Goal: Information Seeking & Learning: Check status

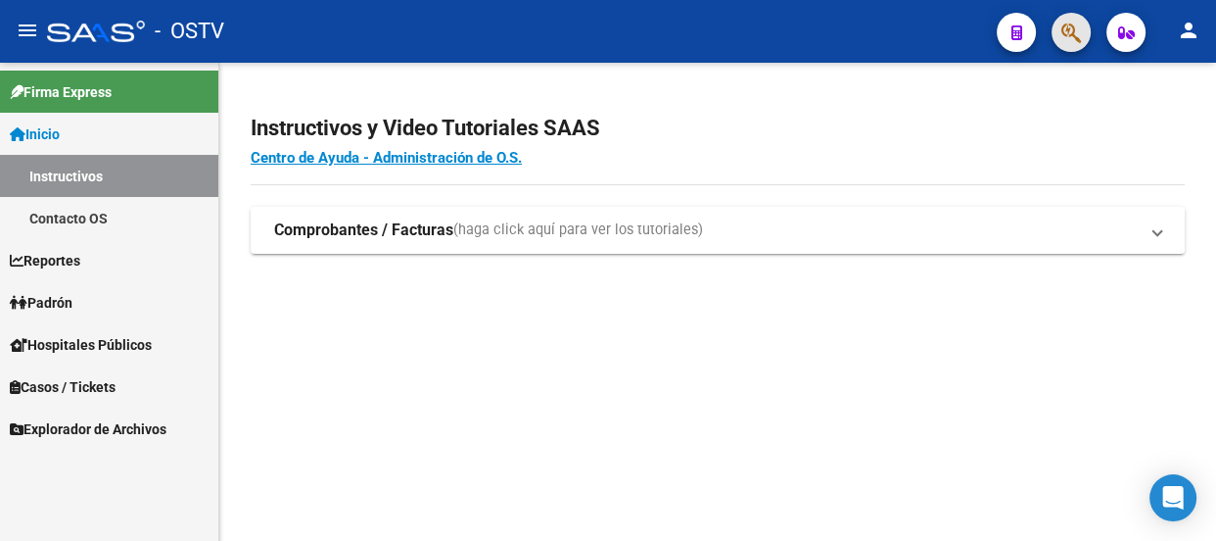
click at [1058, 25] on button "button" at bounding box center [1071, 32] width 39 height 39
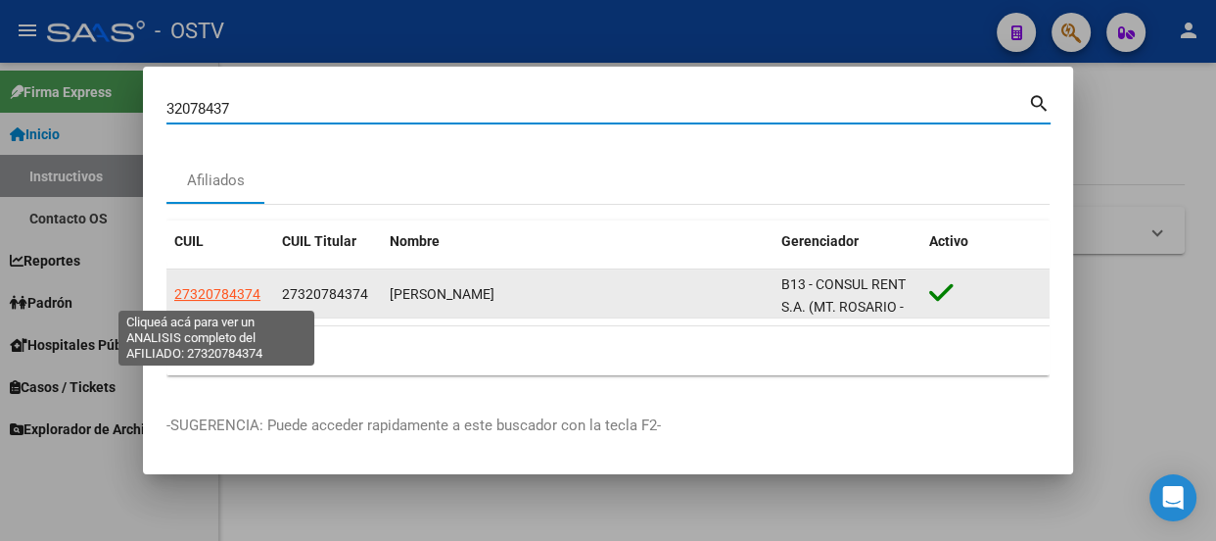
click at [257, 298] on span "27320784374" at bounding box center [217, 294] width 86 height 16
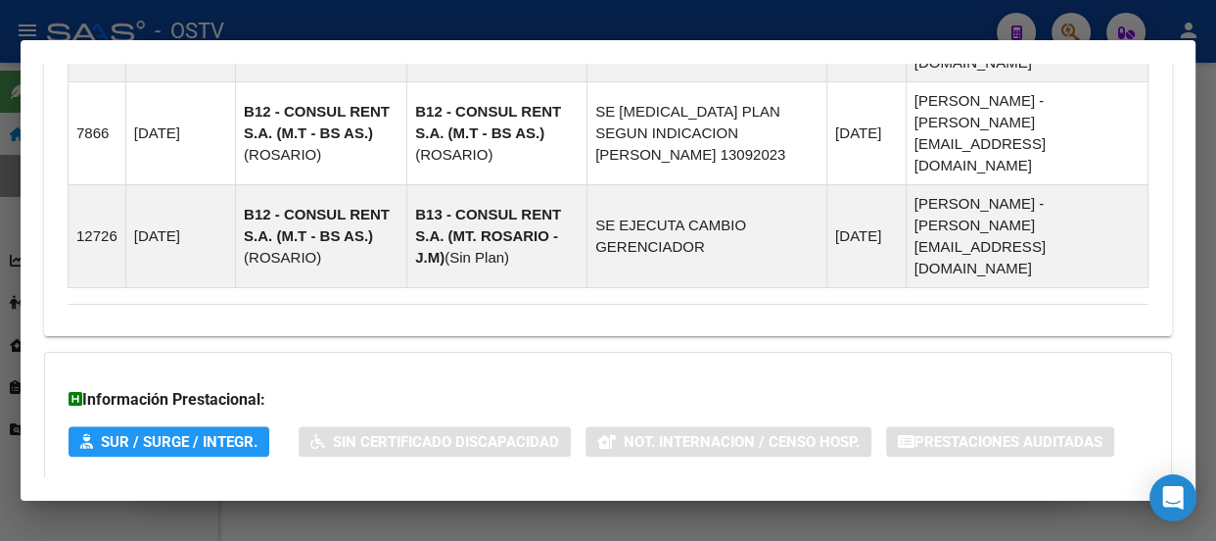
scroll to position [1514, 0]
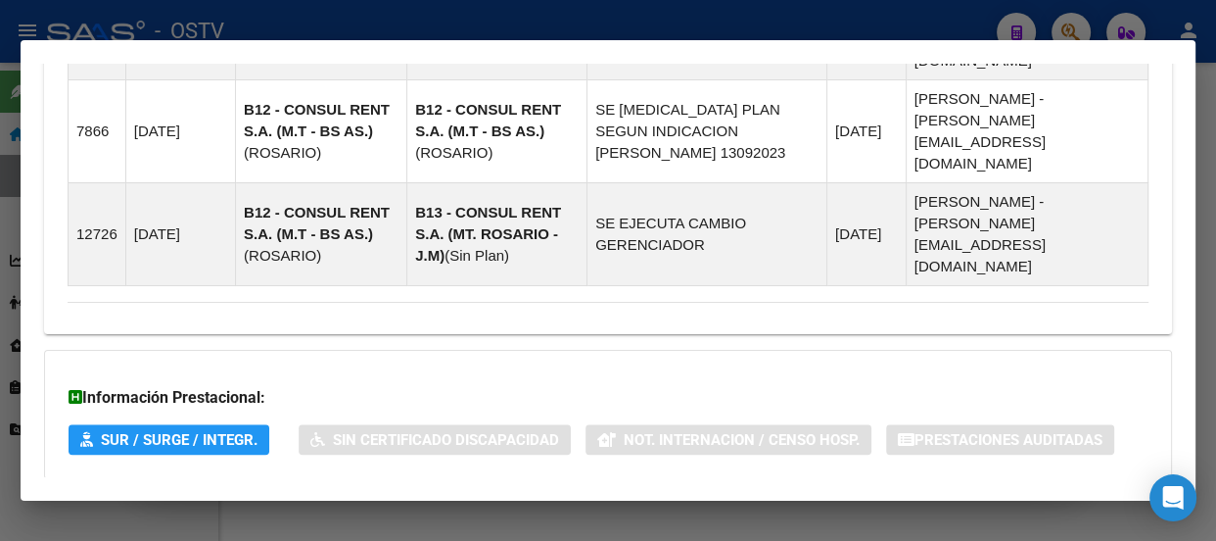
drag, startPoint x: 363, startPoint y: 369, endPoint x: 373, endPoint y: 398, distance: 30.0
drag, startPoint x: 373, startPoint y: 398, endPoint x: 453, endPoint y: 360, distance: 88.5
click at [374, 508] on span "Aportes y Contribuciones del Afiliado: 27320784374" at bounding box center [280, 517] width 367 height 19
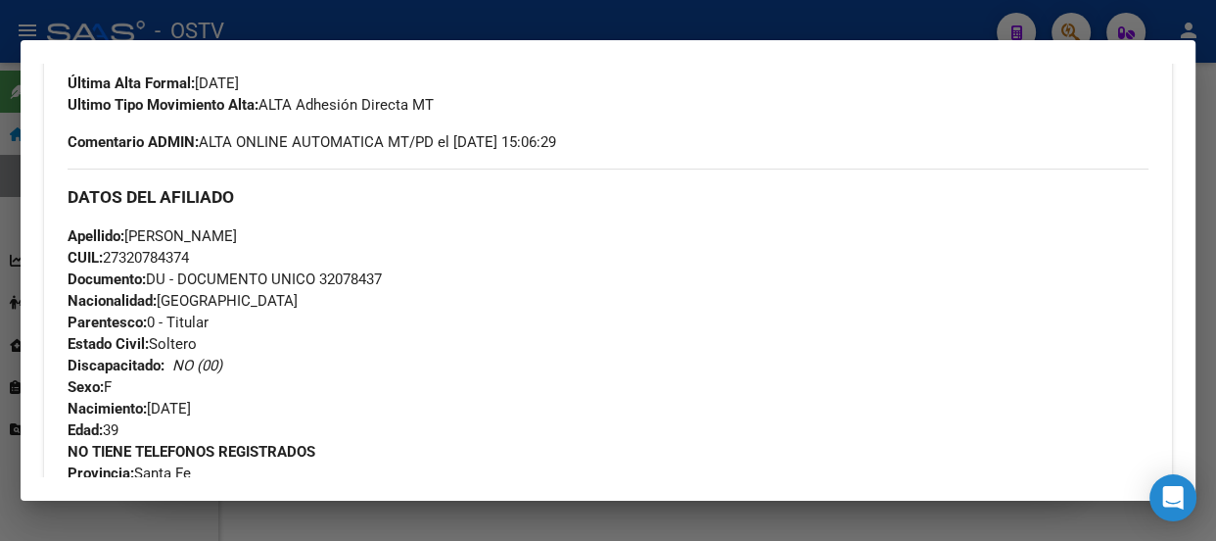
scroll to position [0, 0]
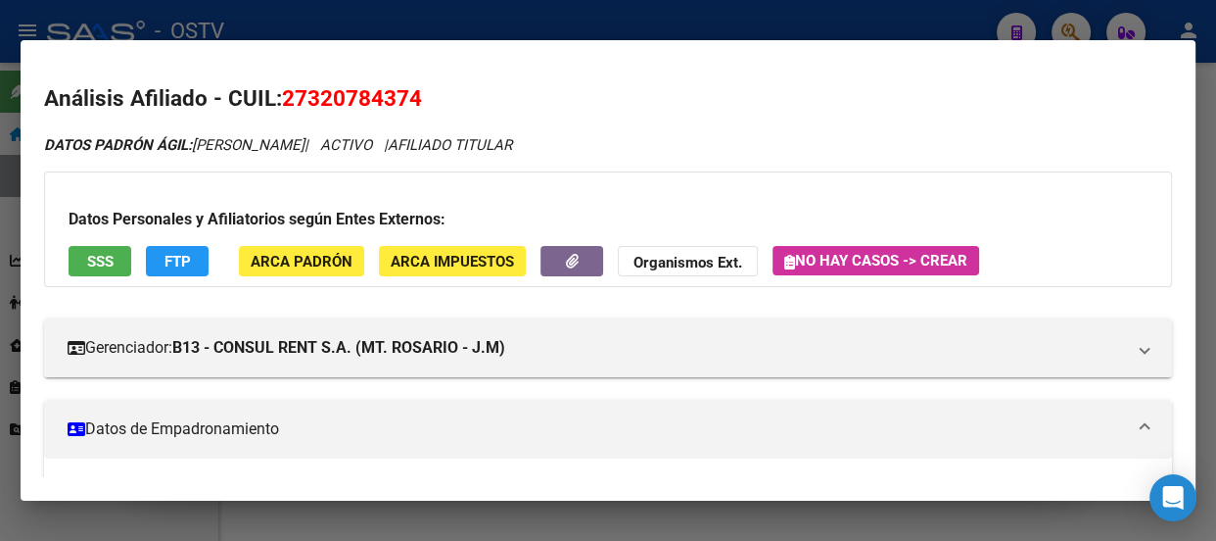
click at [582, 10] on div at bounding box center [608, 270] width 1216 height 541
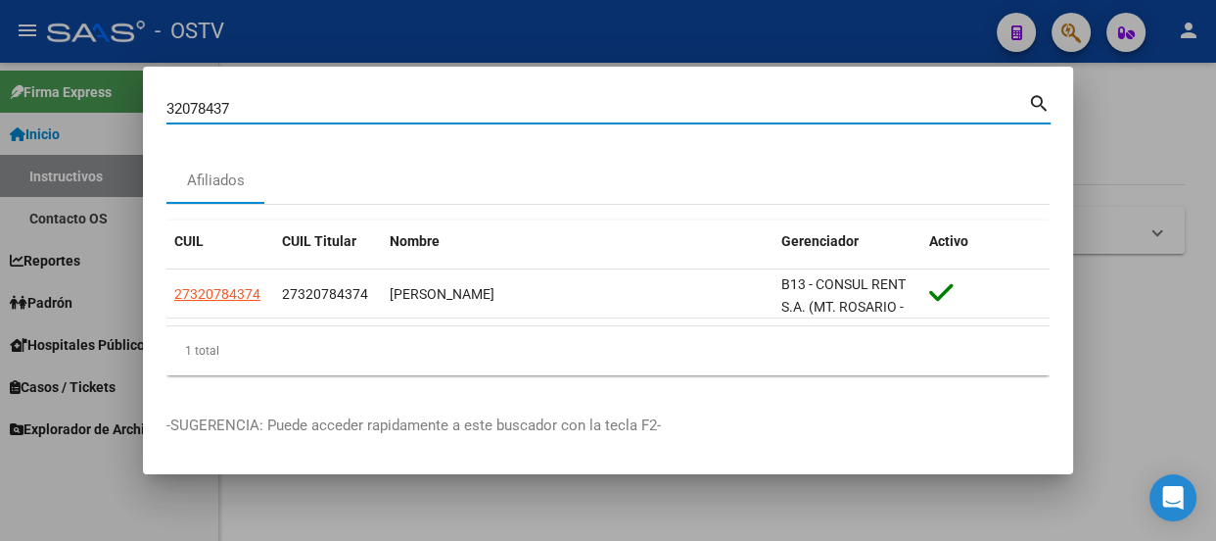
click at [304, 108] on input "32078437" at bounding box center [597, 109] width 862 height 18
click at [304, 116] on input "32078437" at bounding box center [597, 109] width 862 height 18
paste input "20373454681"
click at [305, 117] on input "3207843720373454681" at bounding box center [597, 109] width 862 height 18
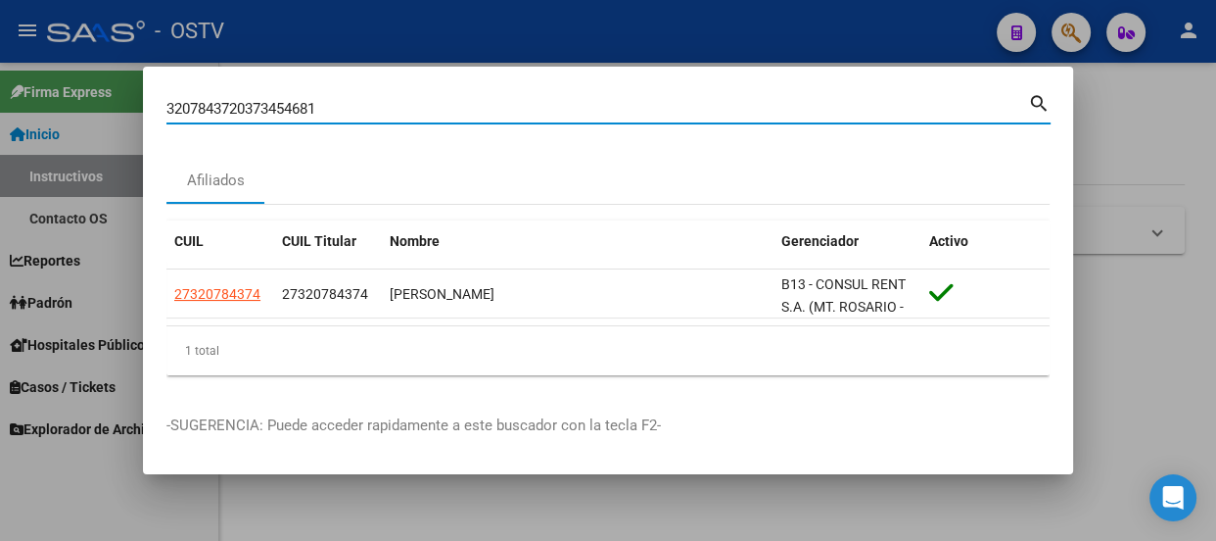
paste input
type input "20373454681"
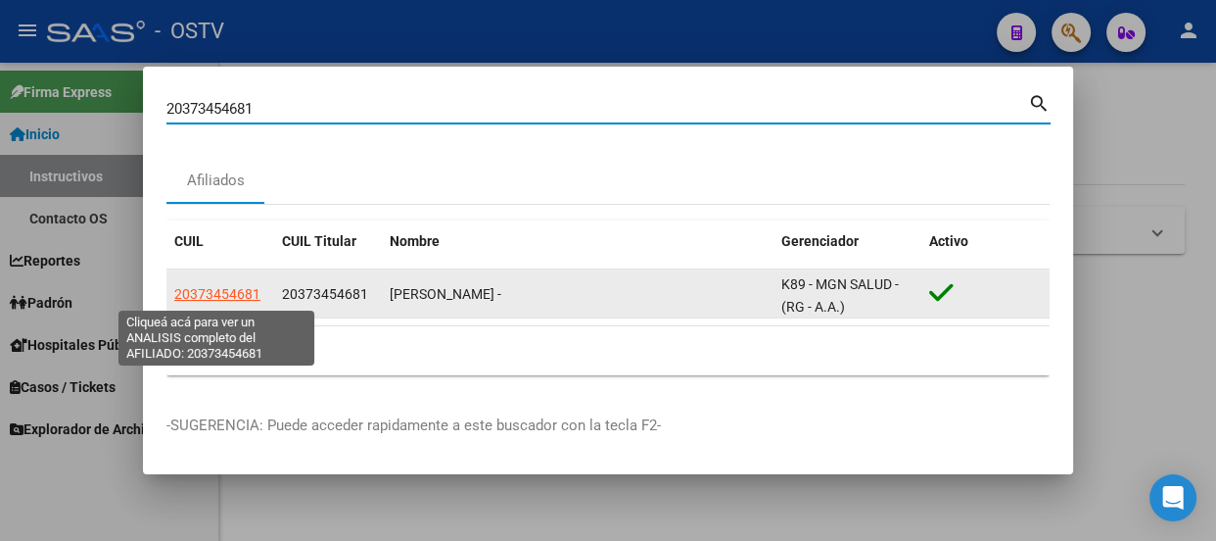
click at [253, 289] on span "20373454681" at bounding box center [217, 294] width 86 height 16
type textarea "20373454681"
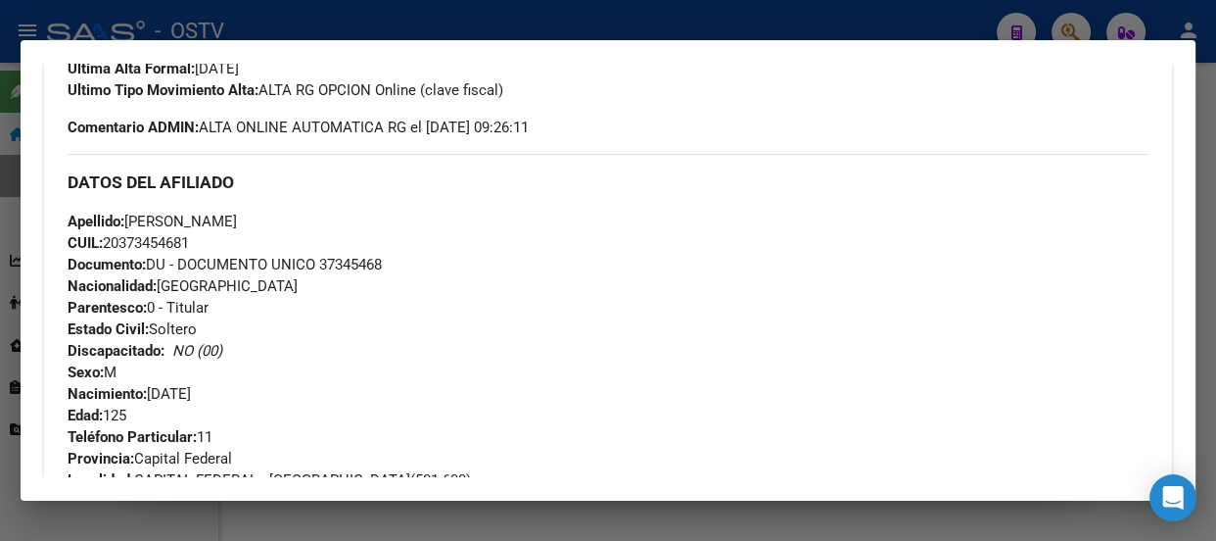
scroll to position [517, 0]
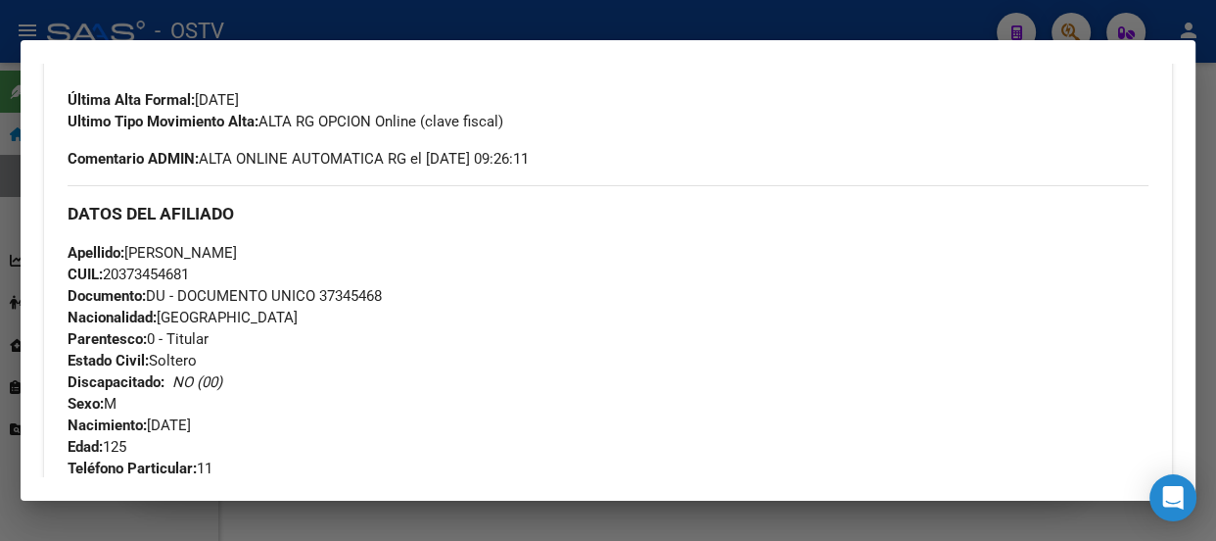
drag, startPoint x: 325, startPoint y: 305, endPoint x: 400, endPoint y: 239, distance: 99.2
click at [337, 302] on div "Apellido: GEREZ MAXIMILIANO DAVID CUIL: 20373454681 Documento: DU - DOCUMENTO U…" at bounding box center [608, 349] width 1081 height 215
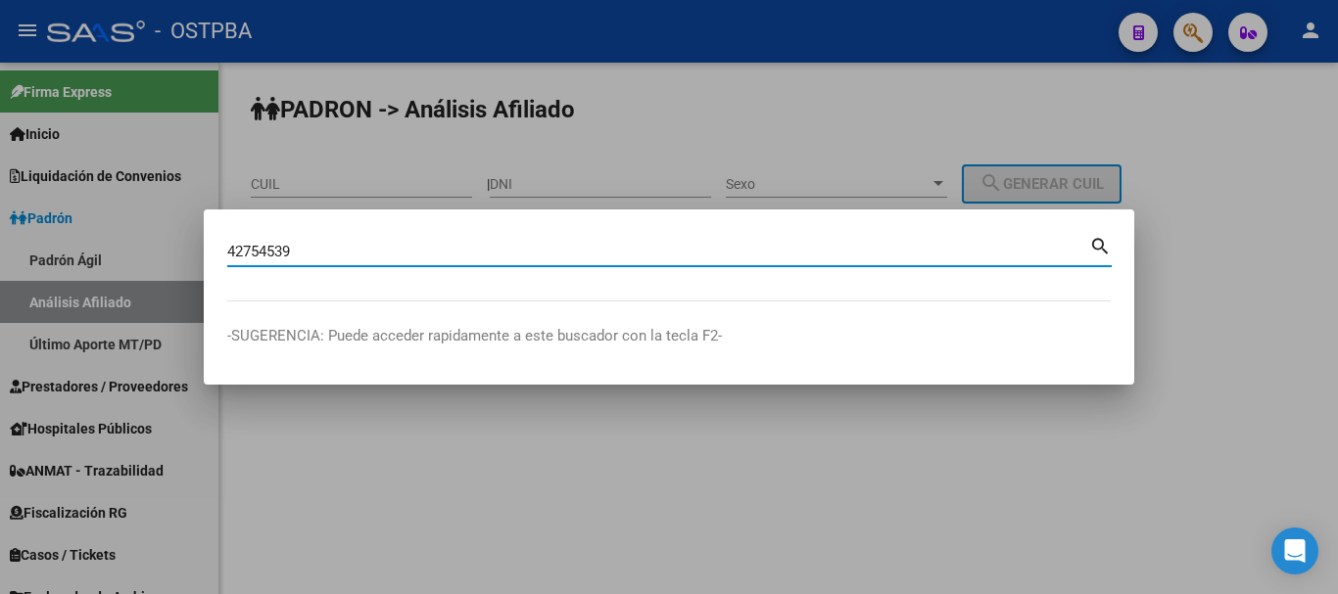
type input "42754539"
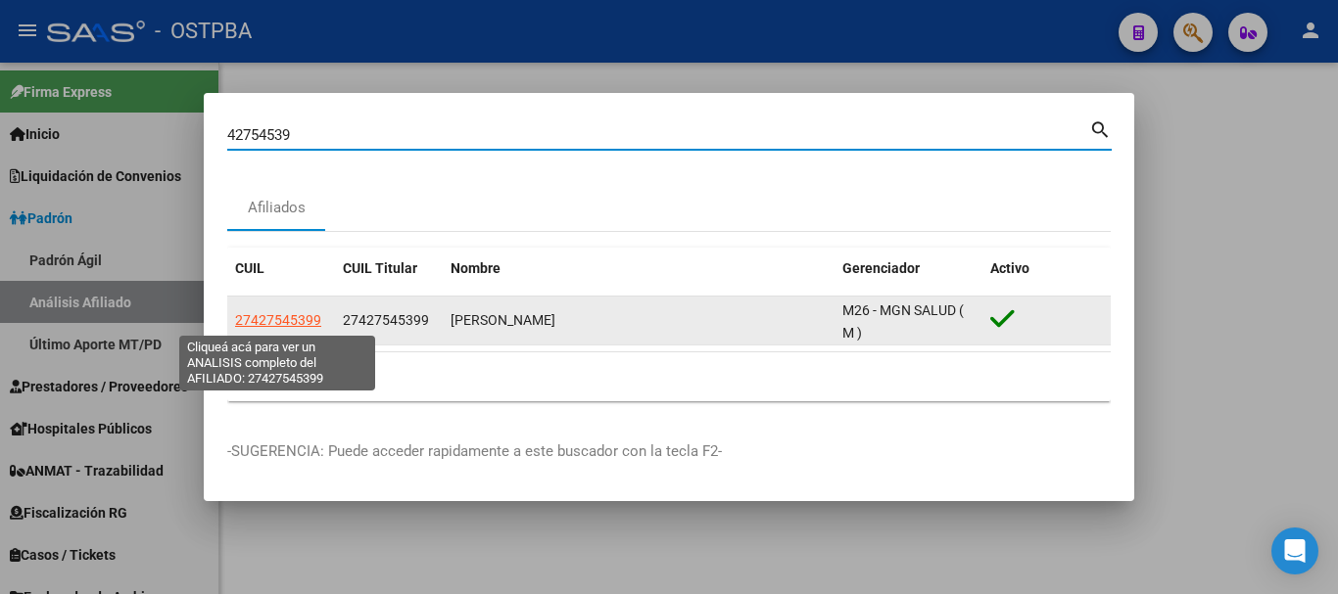
click at [312, 319] on span "27427545399" at bounding box center [278, 320] width 86 height 16
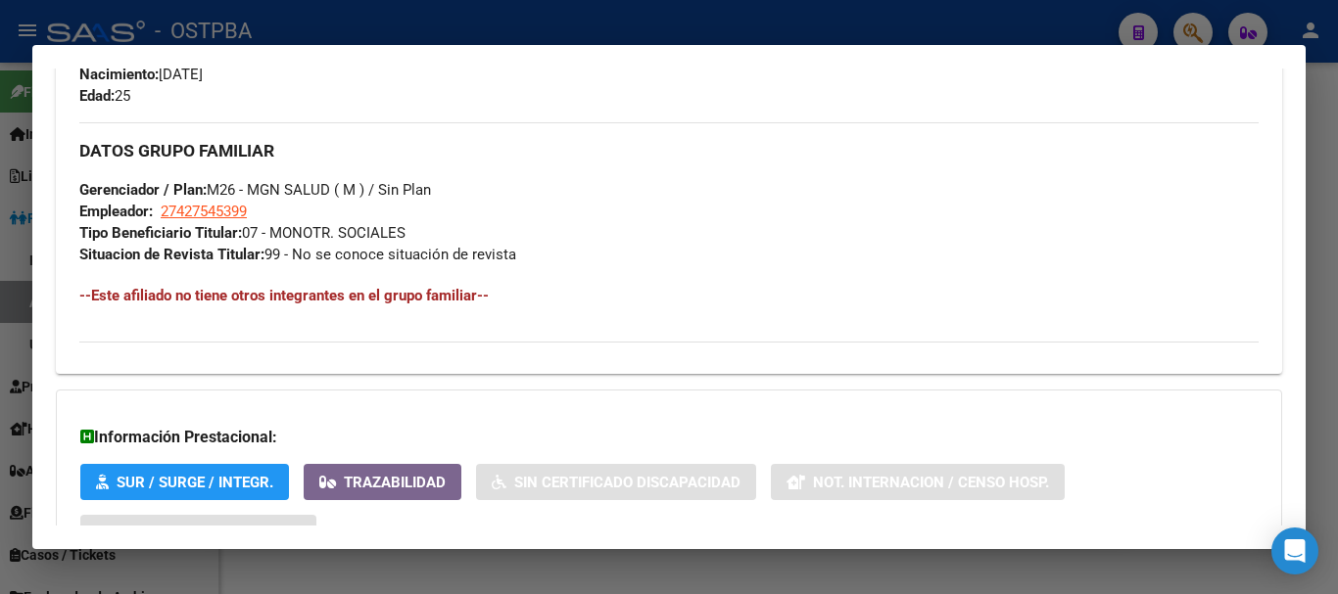
scroll to position [1039, 0]
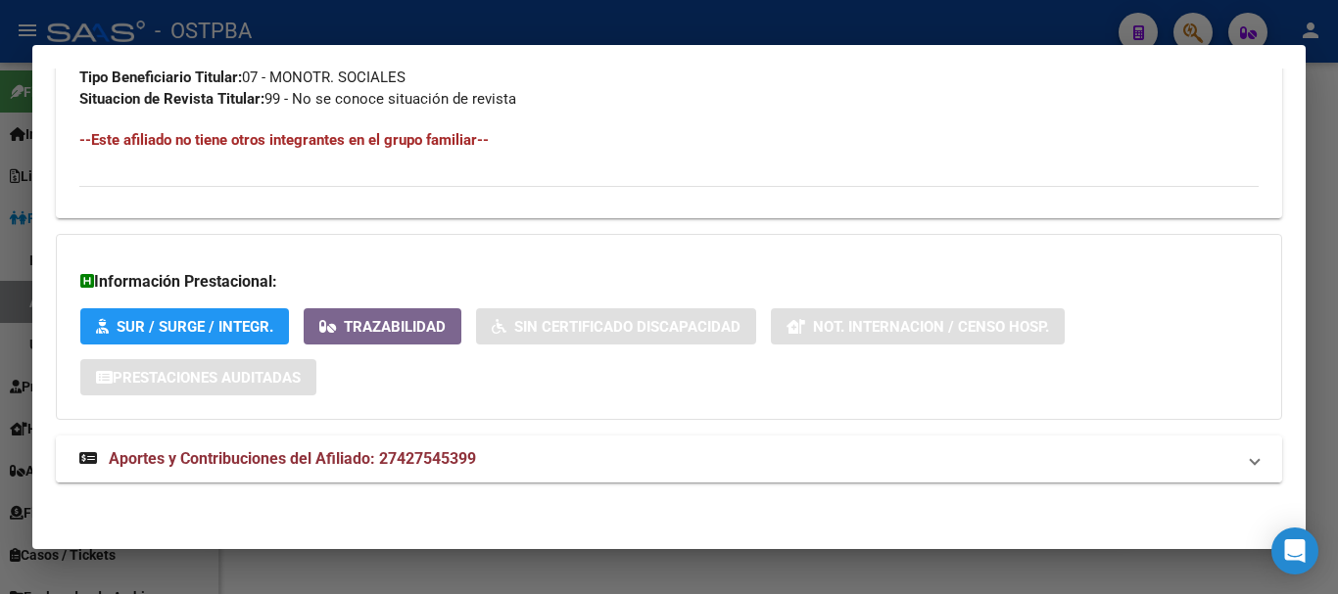
drag, startPoint x: 451, startPoint y: 448, endPoint x: 586, endPoint y: 371, distance: 154.4
click at [452, 449] on strong "Aportes y Contribuciones del Afiliado: 27427545399" at bounding box center [277, 460] width 397 height 24
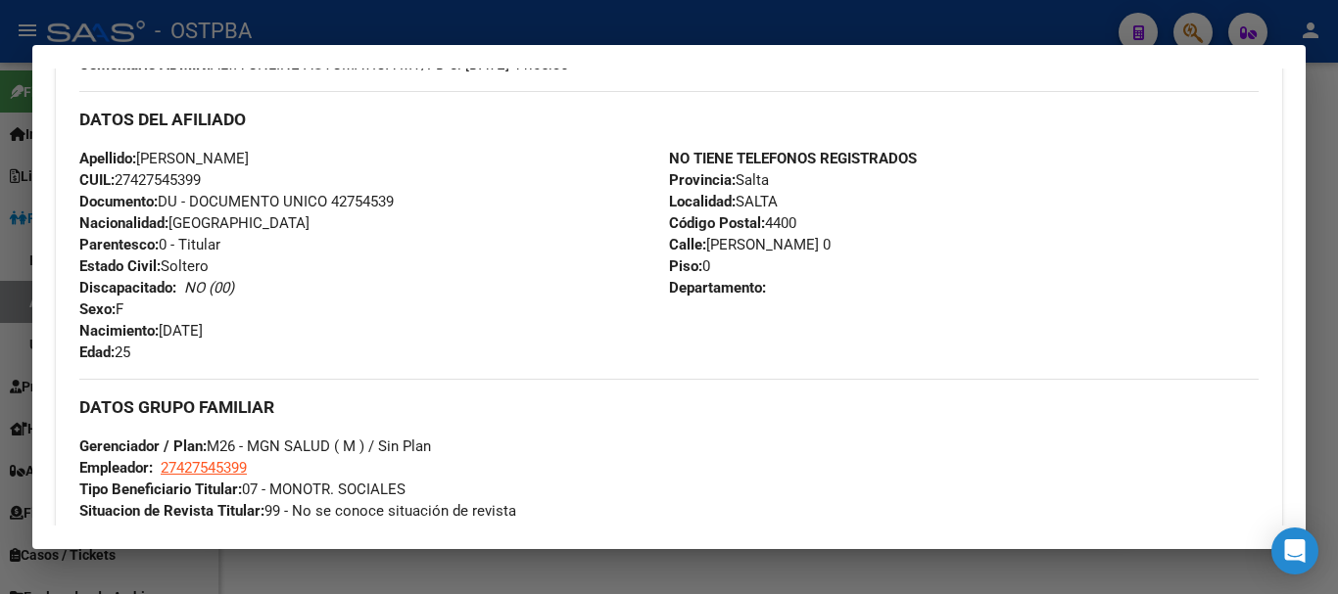
scroll to position [596, 0]
